Goal: Task Accomplishment & Management: Complete application form

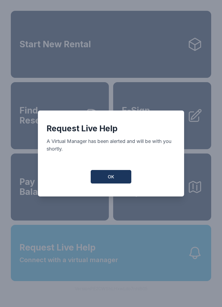
click at [113, 180] on span "OK" at bounding box center [111, 177] width 6 height 6
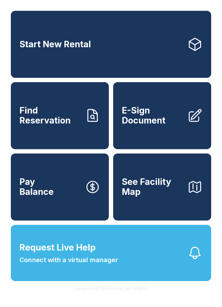
click at [136, 263] on button "Request Live Help Connect with a virtual manager" at bounding box center [111, 253] width 200 height 56
click at [157, 118] on span "E-Sign Document" at bounding box center [152, 116] width 61 height 20
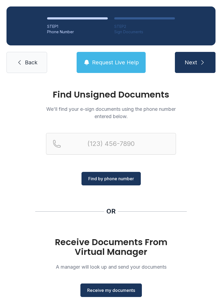
click at [106, 286] on button "Receive my documents" at bounding box center [110, 291] width 61 height 14
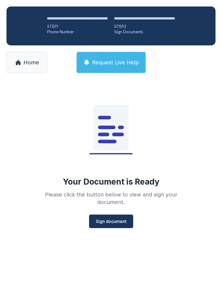
click at [113, 221] on span "Sign document" at bounding box center [111, 221] width 31 height 6
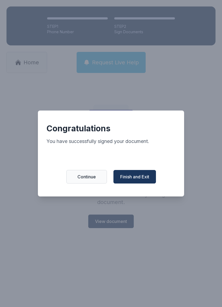
click at [132, 180] on span "Finish and Exit" at bounding box center [134, 177] width 29 height 6
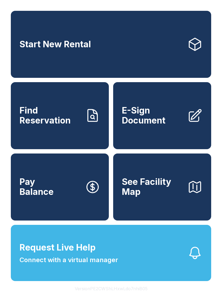
click at [159, 121] on span "E-Sign Document" at bounding box center [152, 116] width 61 height 20
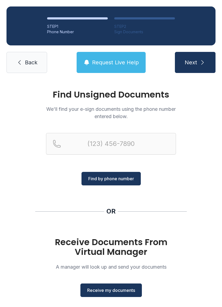
click at [123, 289] on span "Receive my documents" at bounding box center [111, 290] width 48 height 6
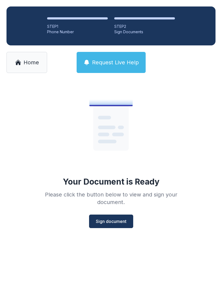
click at [106, 208] on div "Your Document is Ready Please click the button below to view and sign your docu…" at bounding box center [111, 156] width 156 height 145
click at [108, 222] on span "Sign document" at bounding box center [111, 221] width 31 height 6
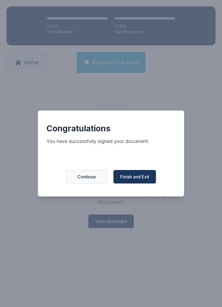
click at [139, 174] on button "Finish and Exit" at bounding box center [134, 177] width 42 height 14
